Goal: Navigation & Orientation: Find specific page/section

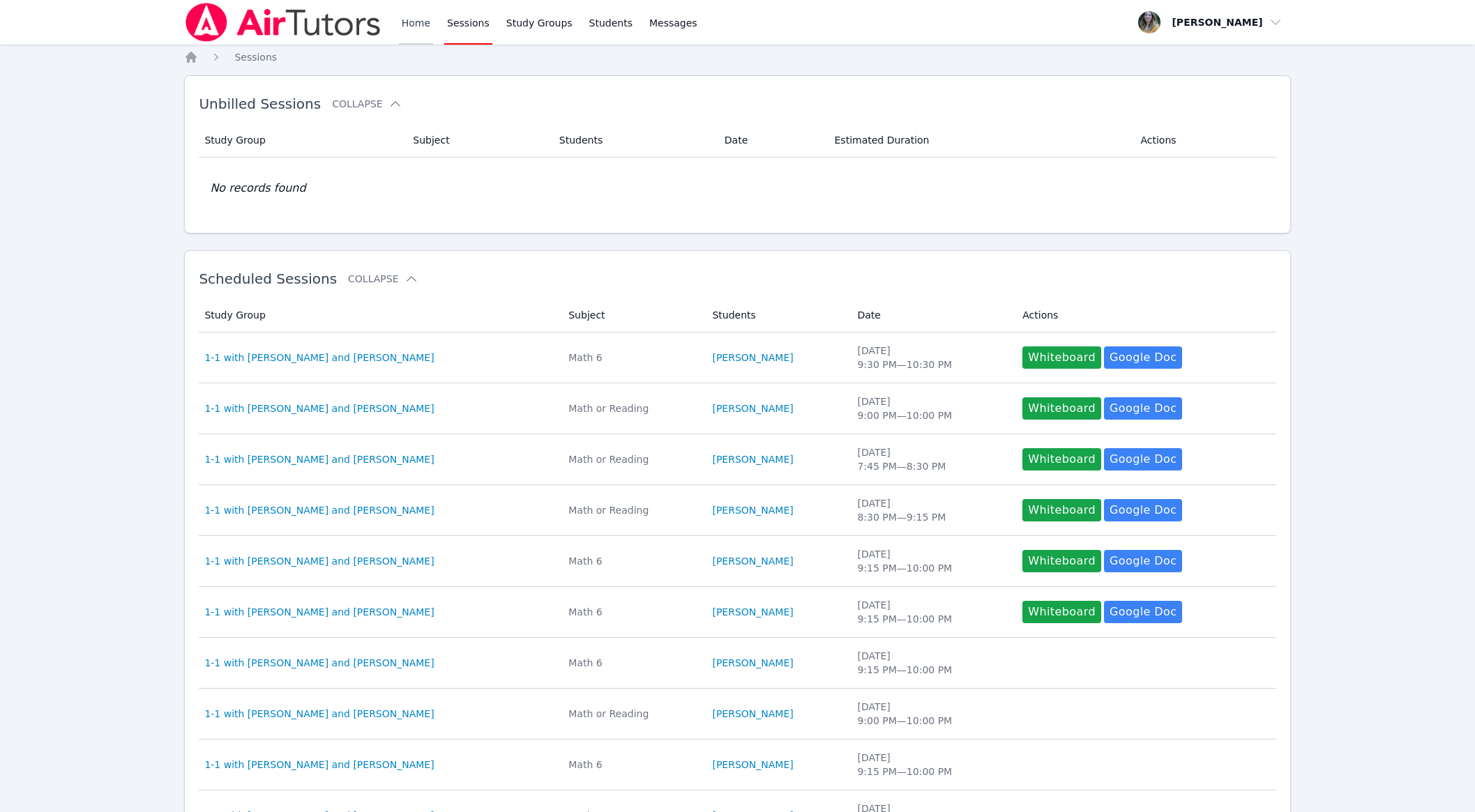
click at [419, 16] on link "Home" at bounding box center [416, 22] width 34 height 45
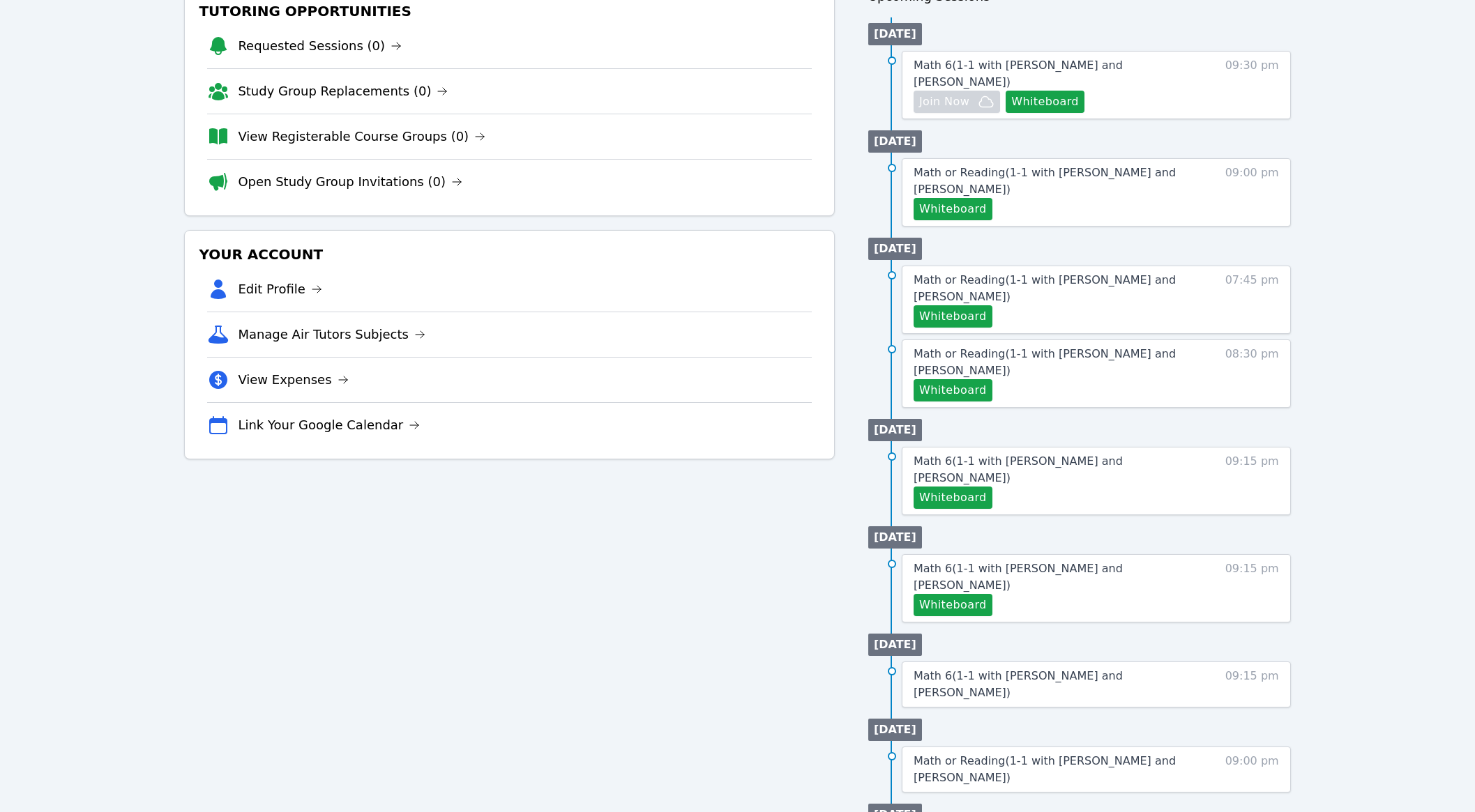
scroll to position [246, 0]
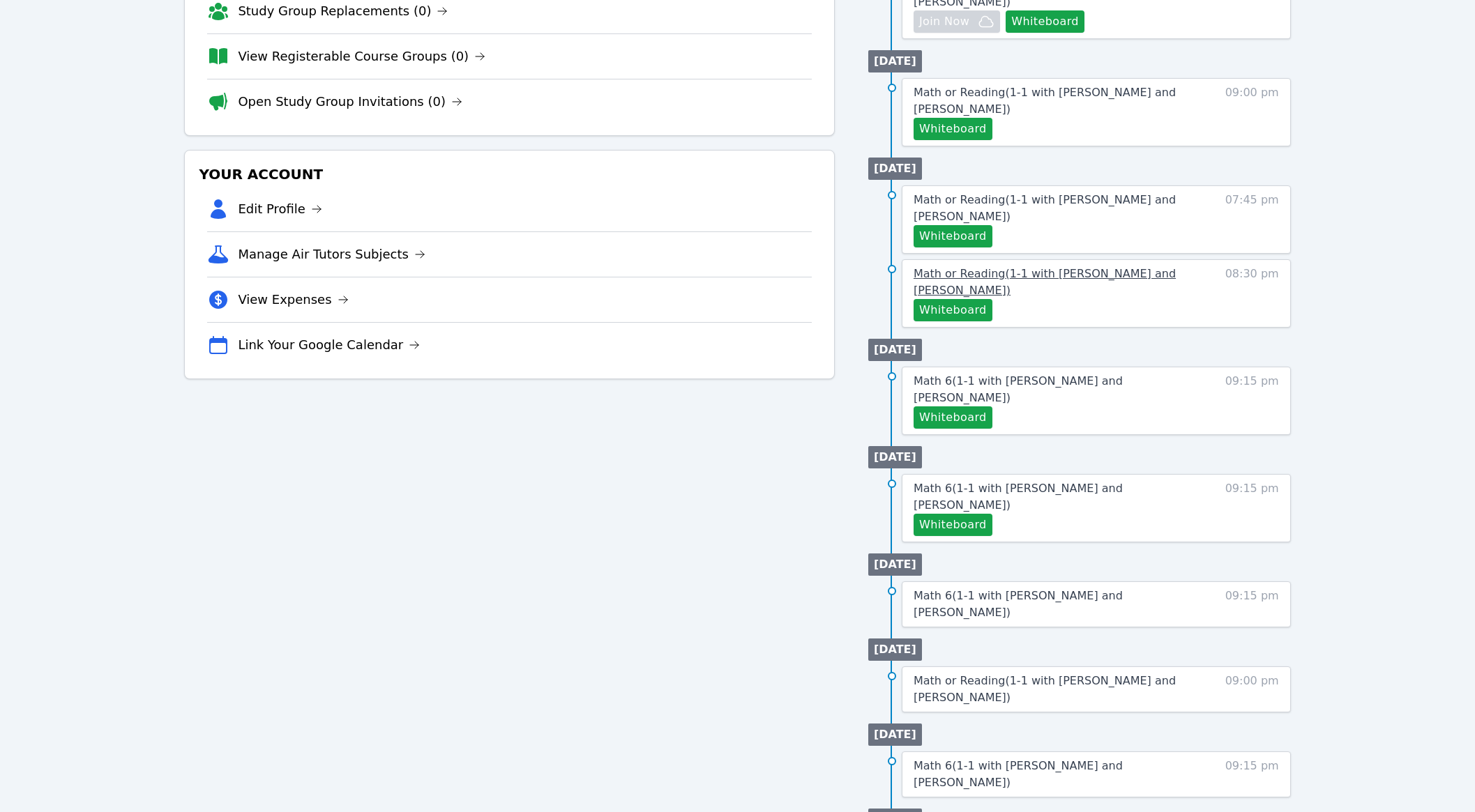
click at [1062, 267] on span "Math or Reading ( 1-1 with [PERSON_NAME] and [PERSON_NAME] )" at bounding box center [1044, 282] width 263 height 30
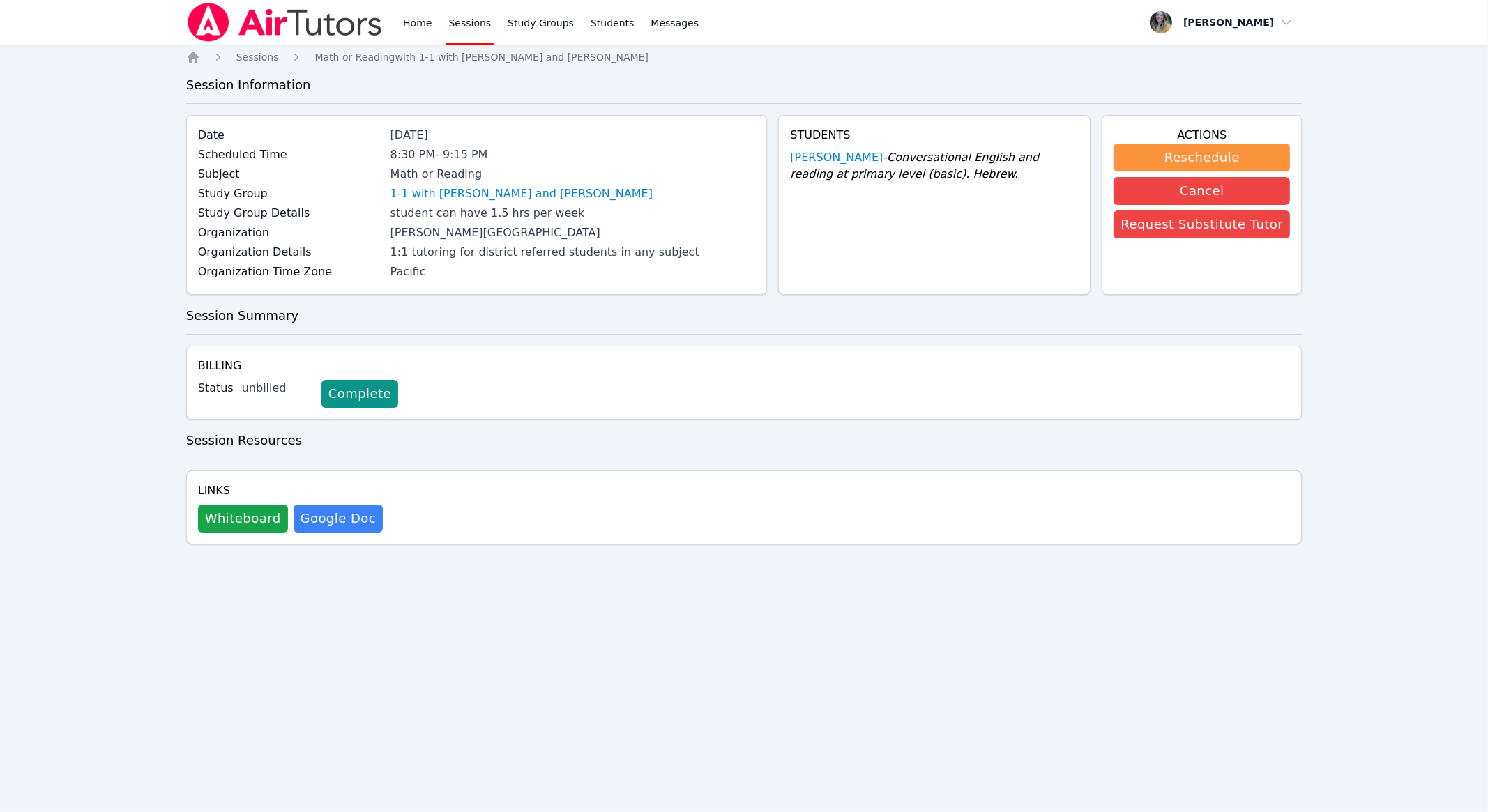
click at [464, 25] on link "Sessions" at bounding box center [470, 22] width 48 height 45
